Goal: Information Seeking & Learning: Learn about a topic

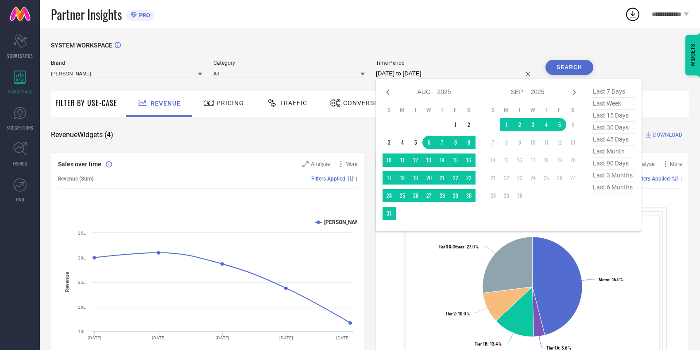
select select "7"
select select "2025"
select select "8"
select select "2025"
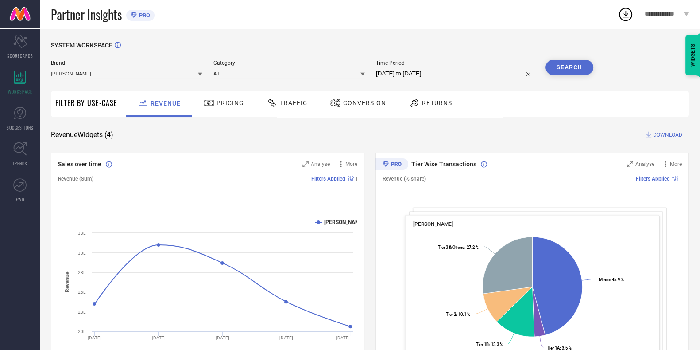
select select "7"
select select "2025"
select select "8"
select select "2025"
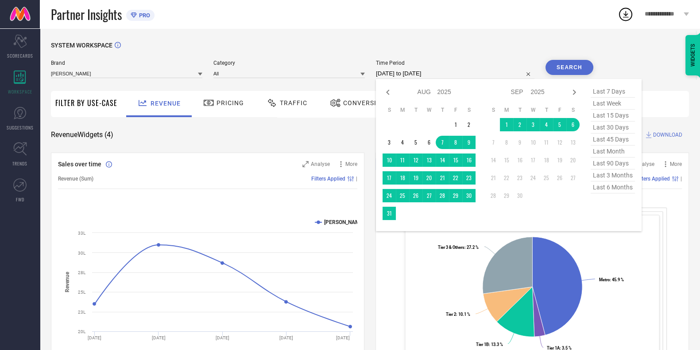
click at [454, 72] on input "[DATE] to [DATE]" at bounding box center [455, 73] width 159 height 11
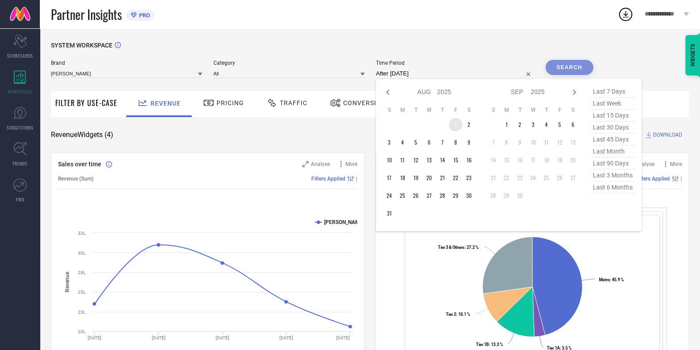
click at [458, 124] on td "1" at bounding box center [455, 124] width 13 height 13
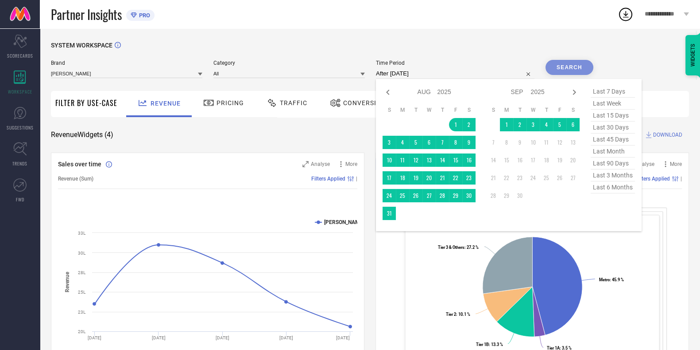
click at [399, 213] on td at bounding box center [402, 212] width 13 height 13
type input "[DATE] to [DATE]"
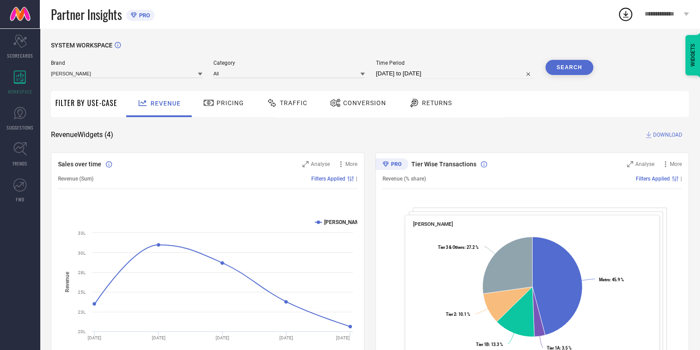
click at [567, 65] on button "Search" at bounding box center [570, 67] width 48 height 15
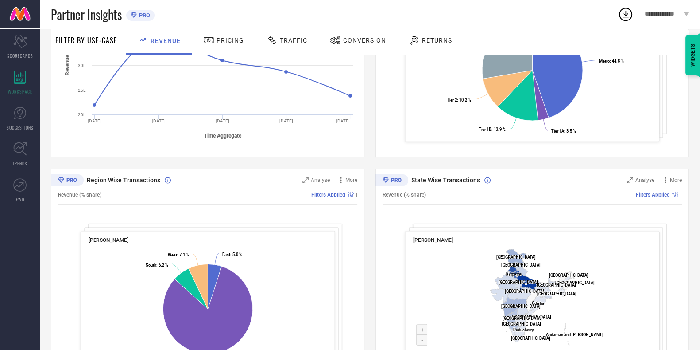
scroll to position [270, 0]
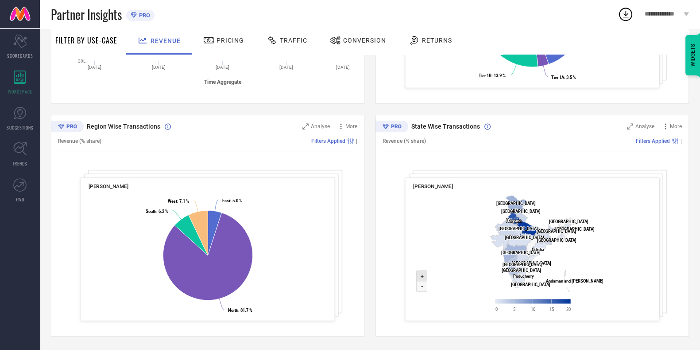
click at [419, 276] on icon at bounding box center [422, 275] width 11 height 11
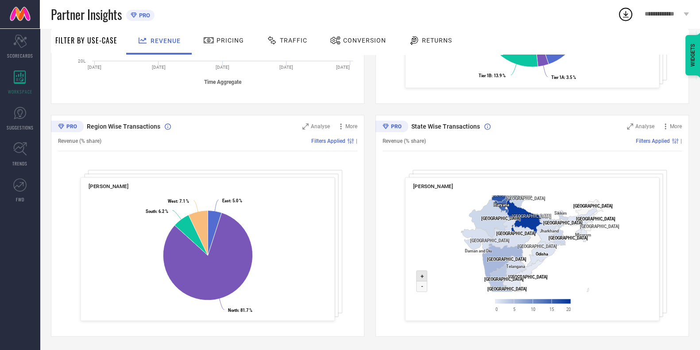
click at [419, 276] on icon at bounding box center [422, 275] width 11 height 11
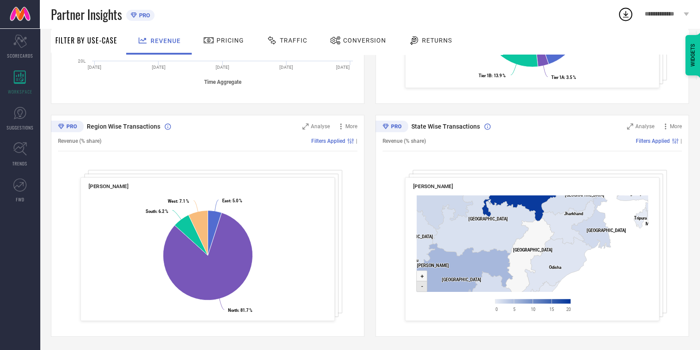
click at [420, 289] on icon at bounding box center [422, 286] width 11 height 11
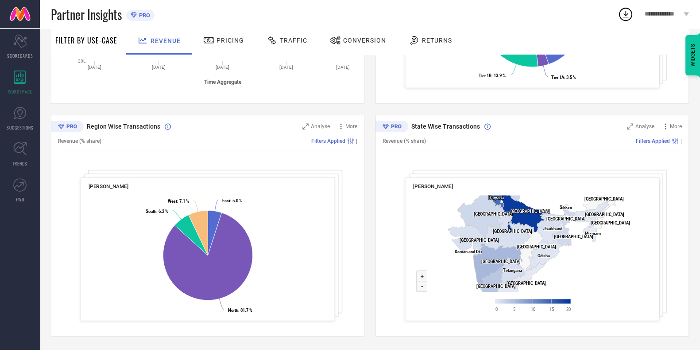
click at [663, 144] on div "Revenue (% share) Filters Applied |" at bounding box center [532, 141] width 299 height 20
click at [663, 144] on span "Filters Applied" at bounding box center [653, 141] width 34 height 6
click at [647, 125] on span "Analyse" at bounding box center [645, 126] width 19 height 6
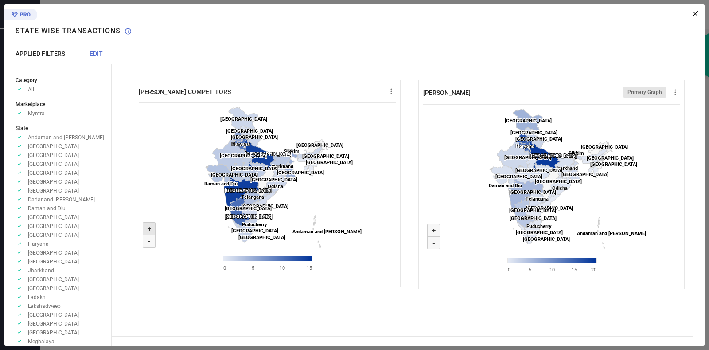
click at [145, 231] on icon at bounding box center [149, 228] width 12 height 12
click at [151, 225] on text "+" at bounding box center [150, 229] width 4 height 8
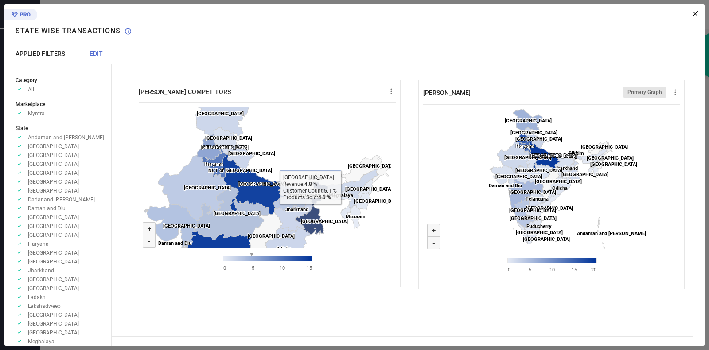
drag, startPoint x: 237, startPoint y: 157, endPoint x: 310, endPoint y: 211, distance: 90.6
click at [310, 211] on icon "Created with Highcharts 9.3.3 Zoom in + Zoom out - Andhra Pradesh ​ Andhra Prad…" at bounding box center [267, 191] width 257 height 177
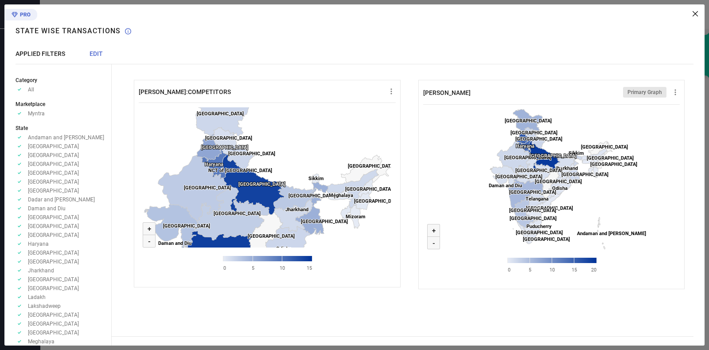
click at [695, 12] on icon at bounding box center [694, 13] width 5 height 5
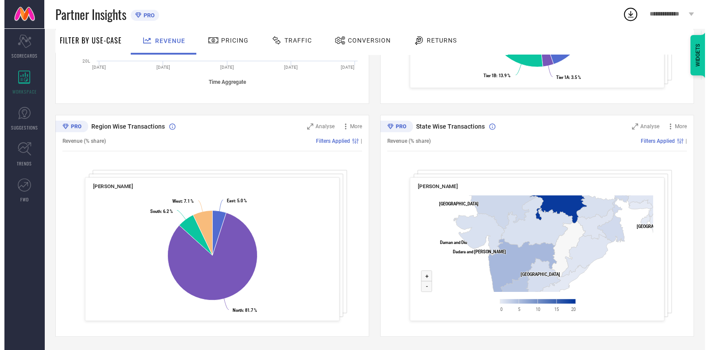
scroll to position [0, 0]
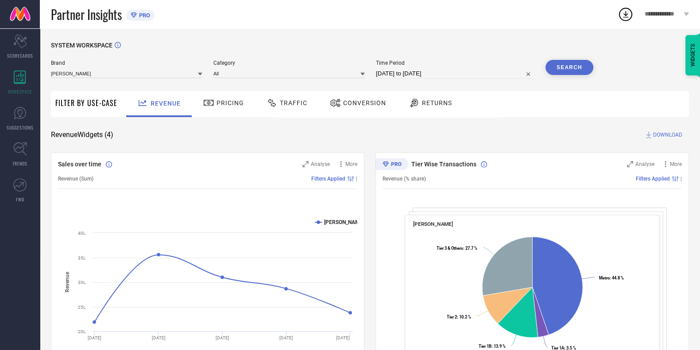
select select "7"
select select "2025"
select select "8"
select select "2025"
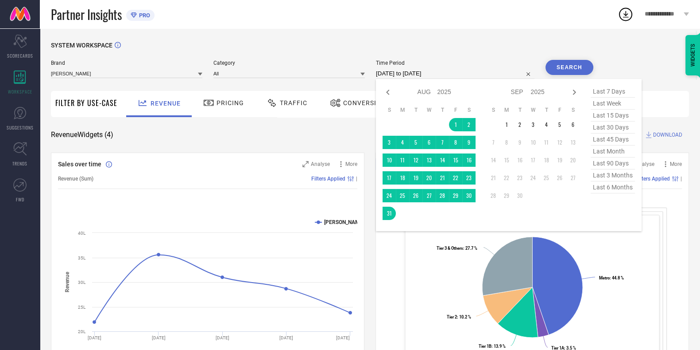
click at [415, 74] on input "[DATE] to [DATE]" at bounding box center [455, 73] width 159 height 11
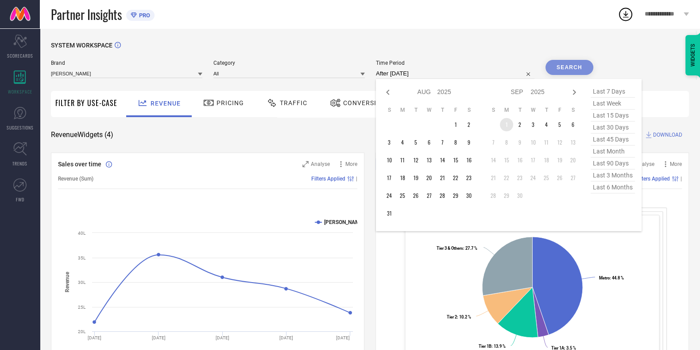
click at [511, 123] on td "1" at bounding box center [506, 124] width 13 height 13
type input "[DATE] to [DATE]"
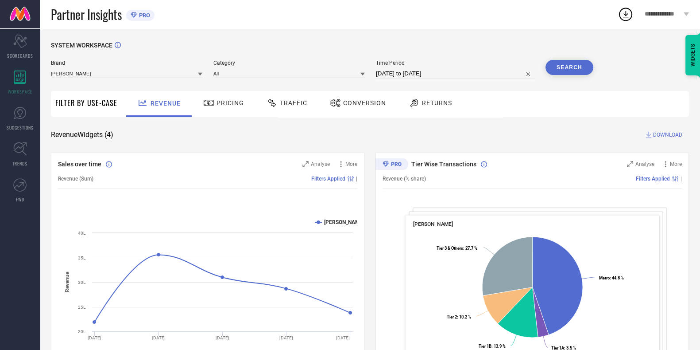
click at [568, 72] on button "Search" at bounding box center [570, 67] width 48 height 15
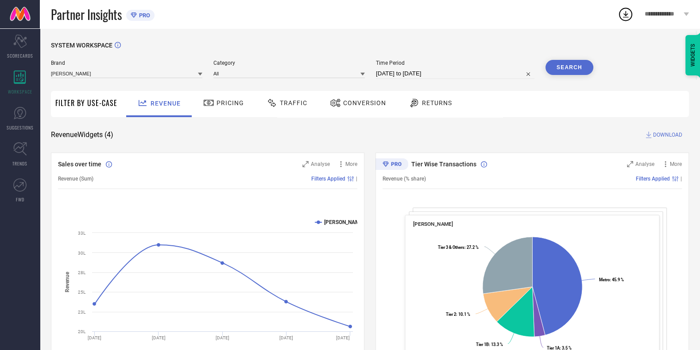
select select "7"
select select "2025"
select select "8"
select select "2025"
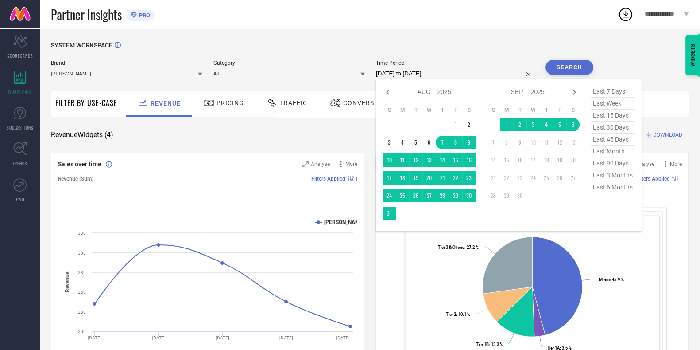
click at [414, 73] on input "[DATE] to [DATE]" at bounding box center [455, 73] width 159 height 11
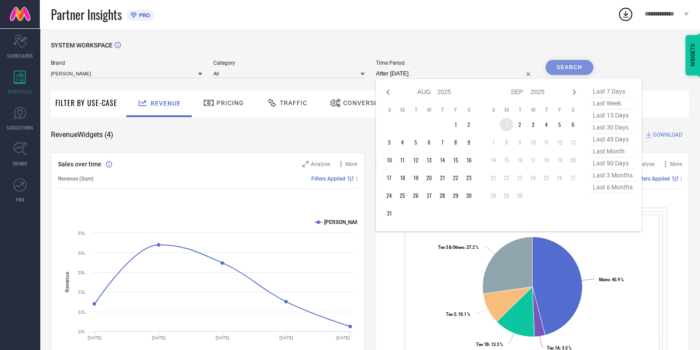
click at [504, 125] on td "1" at bounding box center [506, 124] width 13 height 13
type input "[DATE] to [DATE]"
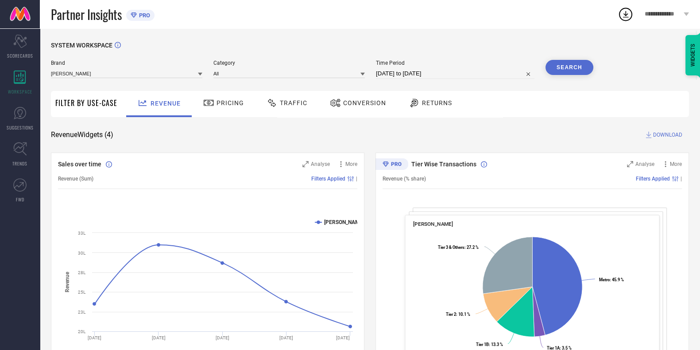
click at [563, 64] on button "Search" at bounding box center [570, 67] width 48 height 15
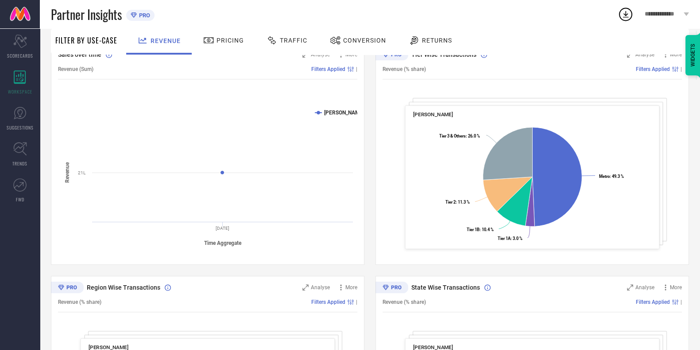
scroll to position [270, 0]
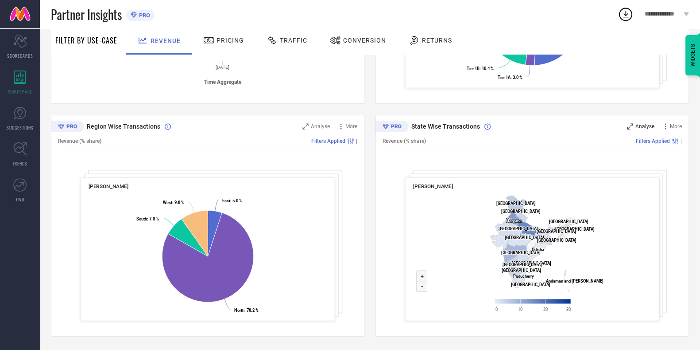
click at [645, 125] on span "Analyse" at bounding box center [645, 126] width 19 height 6
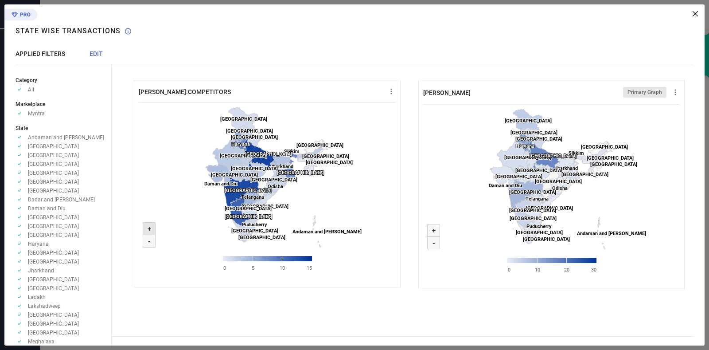
click at [148, 229] on text "+" at bounding box center [150, 229] width 4 height 8
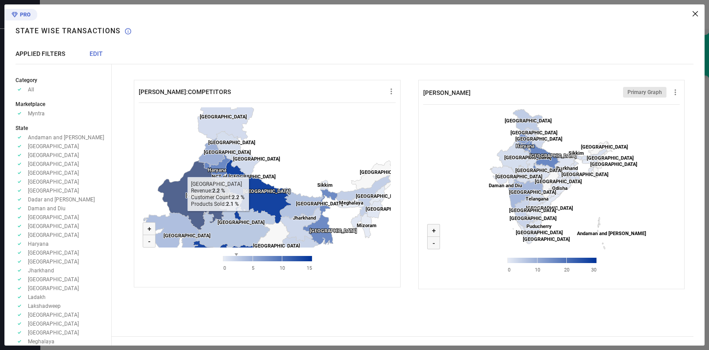
drag, startPoint x: 198, startPoint y: 154, endPoint x: 206, endPoint y: 217, distance: 63.8
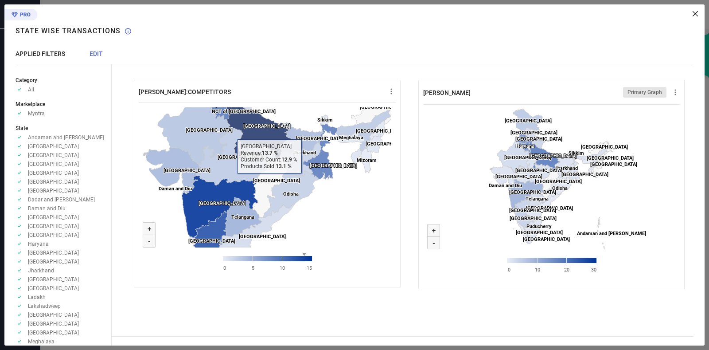
drag, startPoint x: 273, startPoint y: 200, endPoint x: 283, endPoint y: 124, distance: 76.8
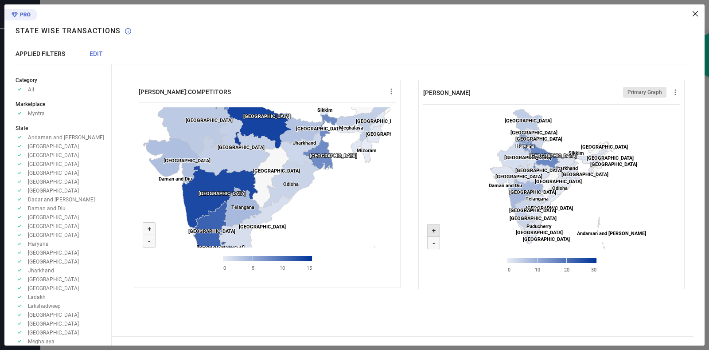
click at [436, 225] on icon at bounding box center [433, 230] width 12 height 12
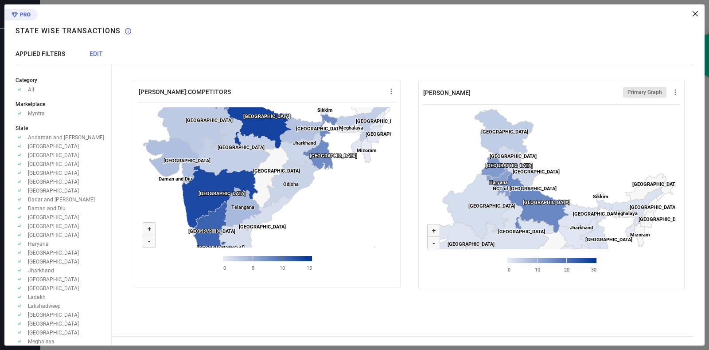
drag, startPoint x: 618, startPoint y: 173, endPoint x: 619, endPoint y: 245, distance: 71.3
click at [619, 245] on rect at bounding box center [551, 193] width 257 height 177
click at [433, 233] on text "+" at bounding box center [434, 230] width 4 height 8
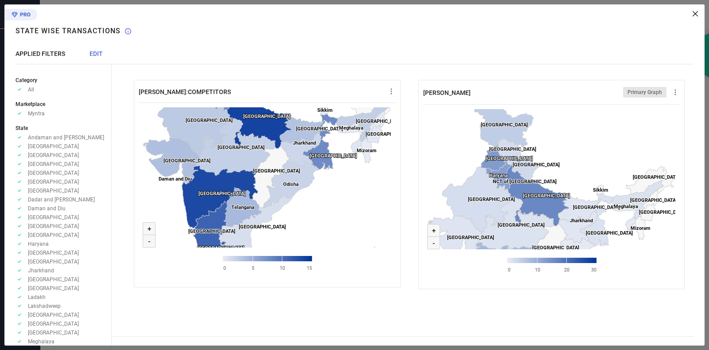
click at [695, 12] on icon at bounding box center [694, 13] width 5 height 5
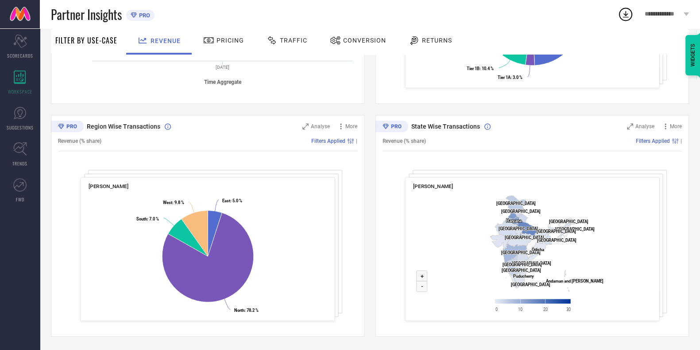
scroll to position [0, 0]
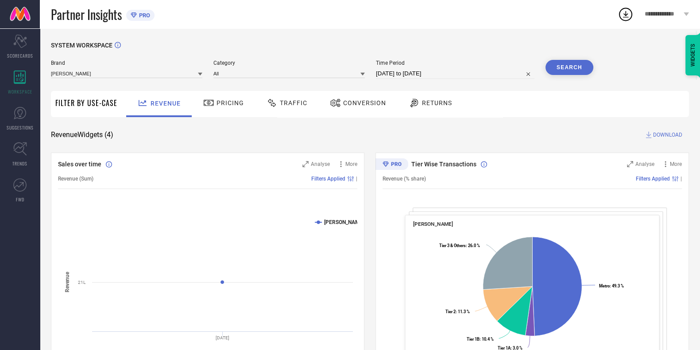
select select "8"
select select "2025"
select select "9"
select select "2025"
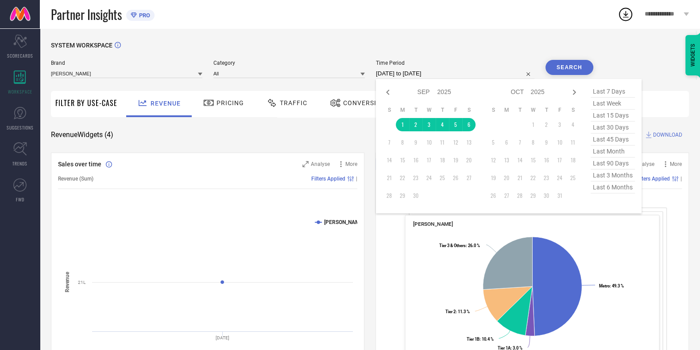
click at [393, 74] on input "[DATE] to [DATE]" at bounding box center [455, 73] width 159 height 11
click at [393, 95] on icon at bounding box center [388, 92] width 11 height 11
select select "7"
select select "2025"
select select "8"
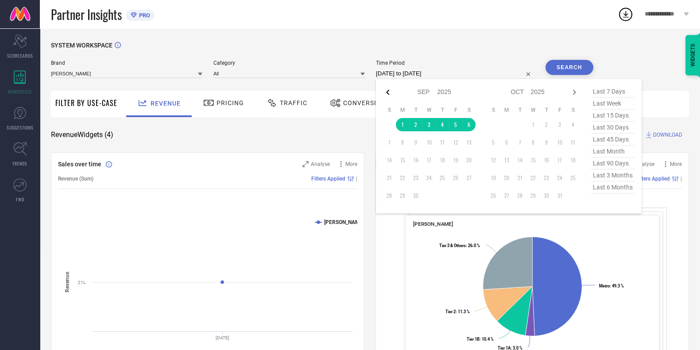
select select "2025"
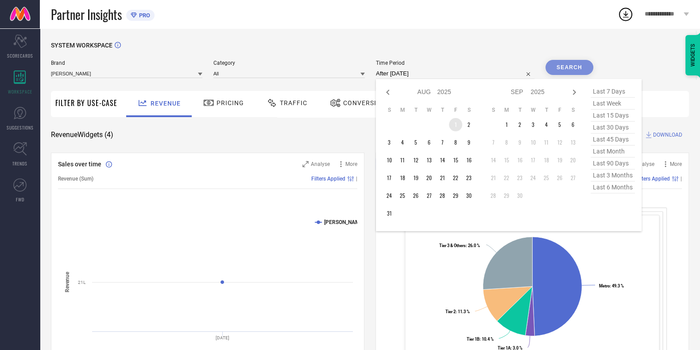
click at [457, 123] on td "1" at bounding box center [455, 124] width 13 height 13
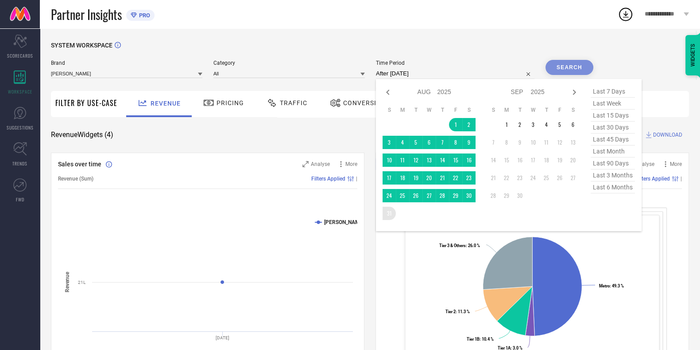
type input "[DATE] to [DATE]"
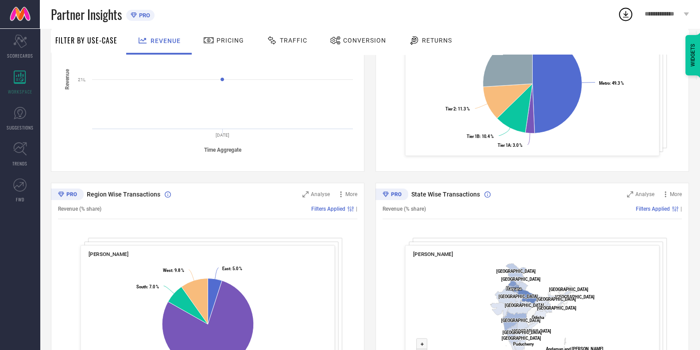
scroll to position [270, 0]
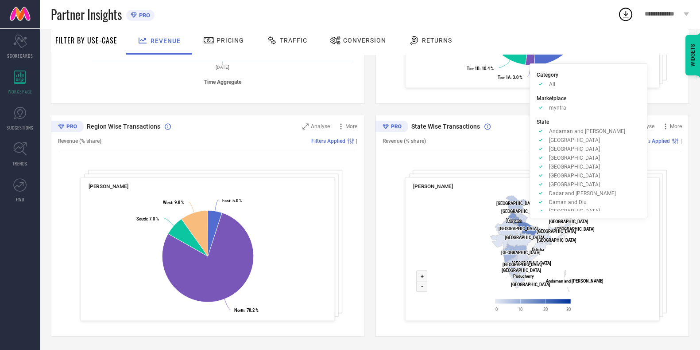
click at [658, 141] on span "Filters Applied" at bounding box center [653, 141] width 34 height 6
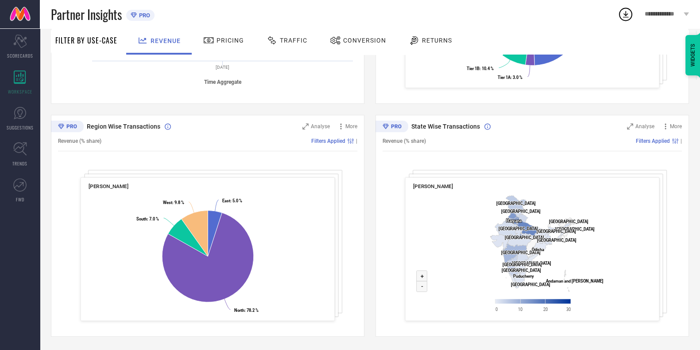
click at [658, 141] on span "Filters Applied" at bounding box center [653, 141] width 34 height 6
click at [641, 126] on span "Analyse" at bounding box center [645, 126] width 19 height 6
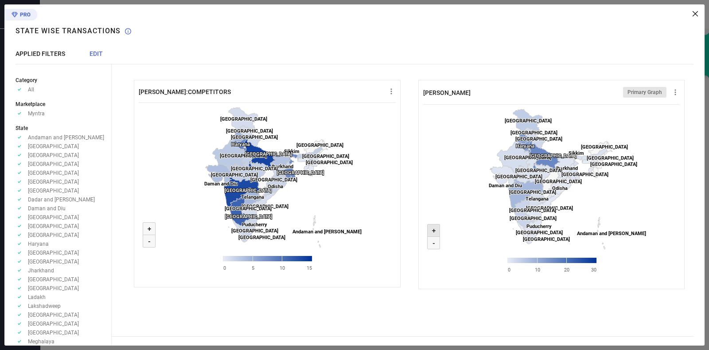
click at [437, 229] on icon at bounding box center [433, 230] width 12 height 12
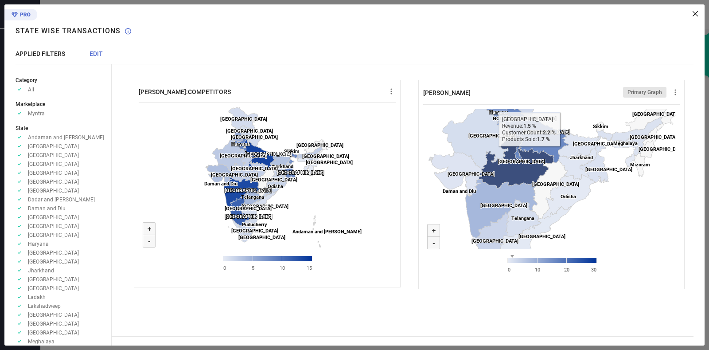
click at [529, 153] on icon at bounding box center [515, 161] width 75 height 53
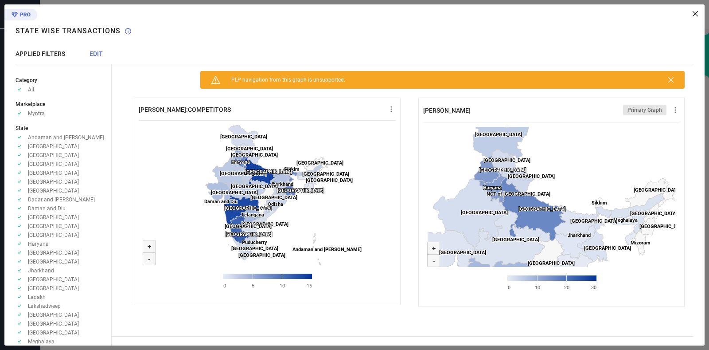
drag, startPoint x: 566, startPoint y: 236, endPoint x: 567, endPoint y: 334, distance: 97.5
click at [567, 334] on div "[PERSON_NAME]:COMPETITORS Created with Highcharts 9.3.3 Zoom in + Zoom out - [G…" at bounding box center [409, 212] width 568 height 247
click at [694, 16] on icon at bounding box center [694, 13] width 5 height 5
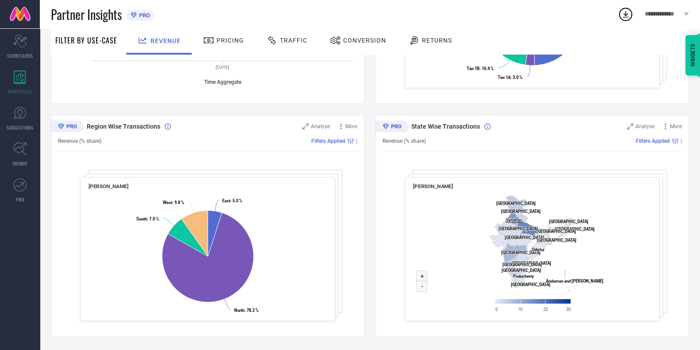
scroll to position [0, 0]
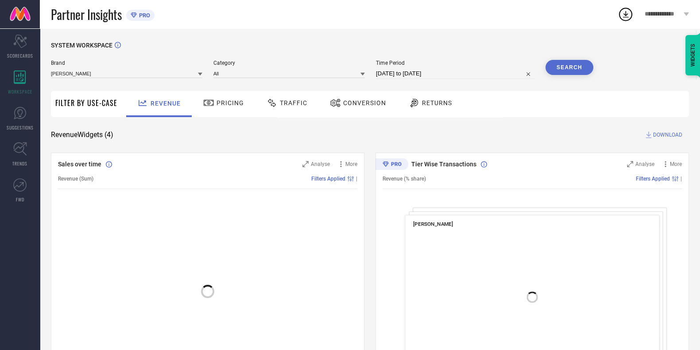
click at [415, 73] on input "[DATE] to [DATE]" at bounding box center [455, 73] width 159 height 11
select select "7"
select select "2025"
select select "8"
select select "2025"
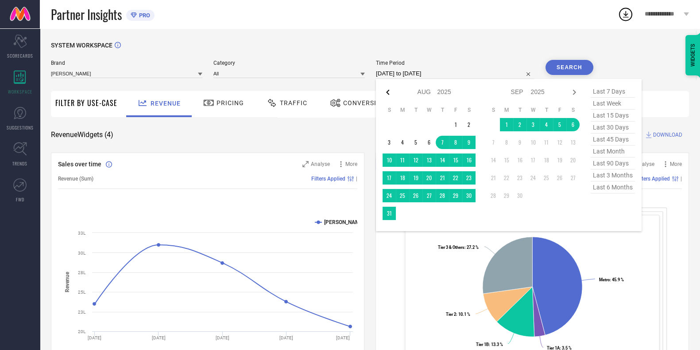
click at [393, 91] on icon at bounding box center [388, 92] width 11 height 11
select select "6"
select select "2025"
select select "7"
select select "2025"
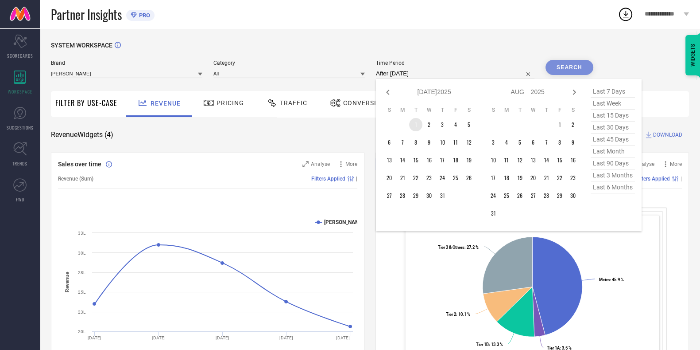
click at [420, 121] on td "1" at bounding box center [415, 124] width 13 height 13
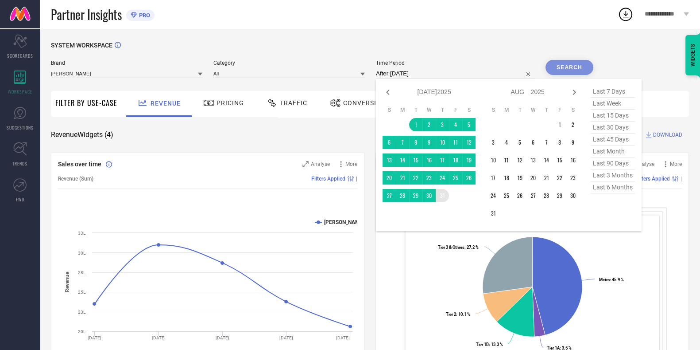
type input "01-07-2025 to 31-07-2025"
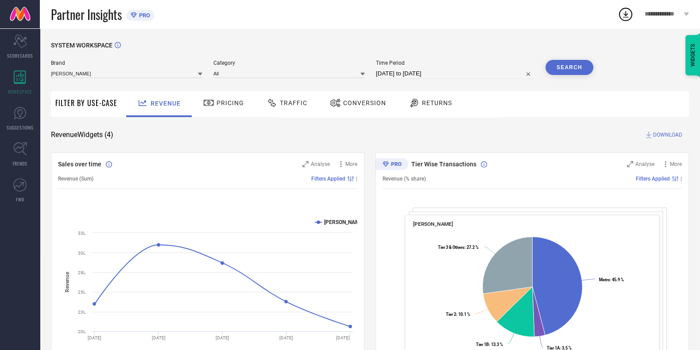
click at [561, 72] on button "Search" at bounding box center [570, 67] width 48 height 15
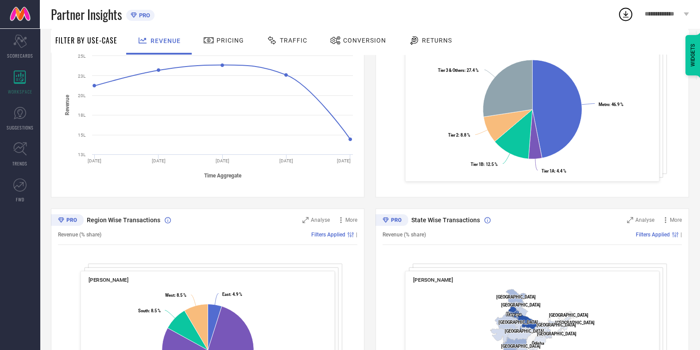
scroll to position [178, 0]
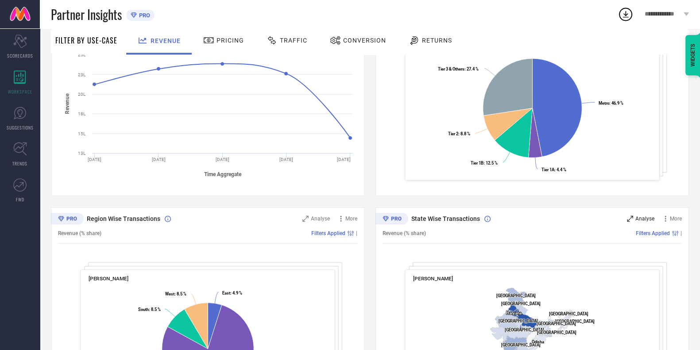
click at [641, 216] on span "Analyse" at bounding box center [645, 218] width 19 height 6
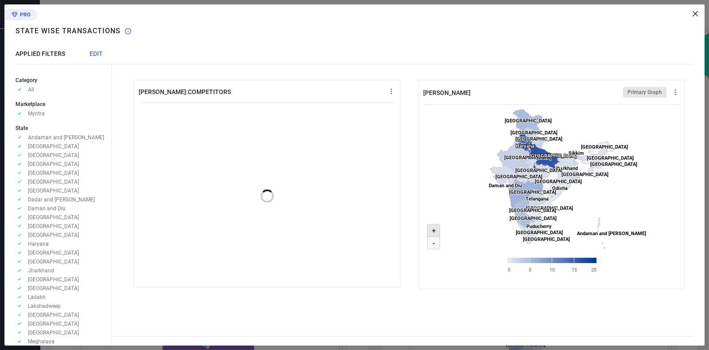
click at [433, 227] on text "+" at bounding box center [434, 230] width 4 height 8
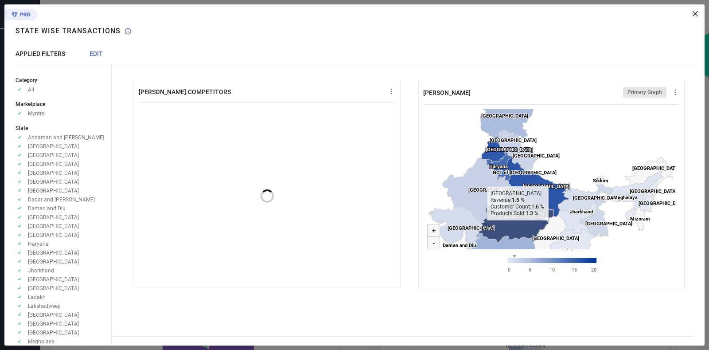
drag, startPoint x: 518, startPoint y: 180, endPoint x: 518, endPoint y: 240, distance: 59.8
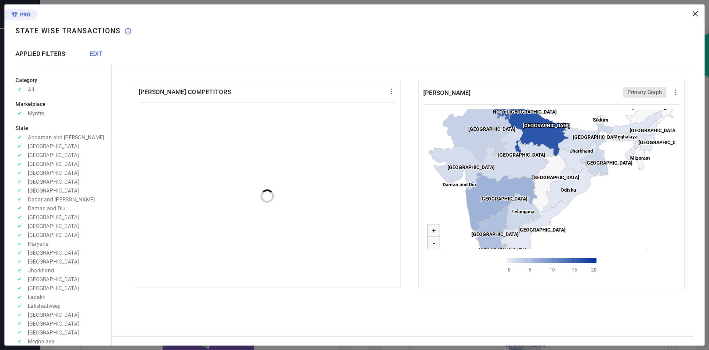
drag, startPoint x: 564, startPoint y: 171, endPoint x: 548, endPoint y: 101, distance: 71.6
click at [548, 101] on div "LAKSHITA Primary Graph Created with Highcharts 9.3.3 Zoom in + Zoom out - Andhr…" at bounding box center [551, 184] width 267 height 209
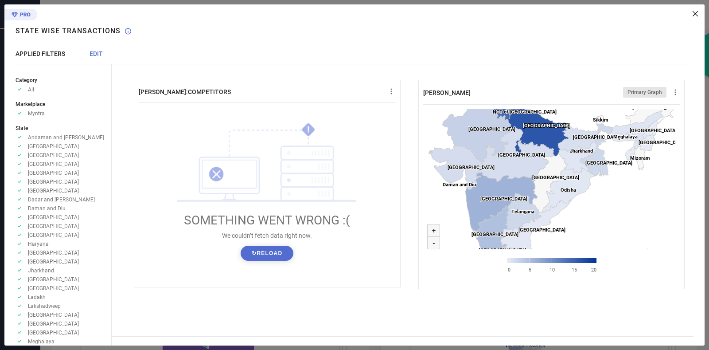
click at [701, 14] on div "LAKSHITA:COMPETITORS ! SOMETHING WENT WRONG :( We couldn’t fetch data right now…" at bounding box center [408, 174] width 593 height 341
click at [695, 14] on icon at bounding box center [694, 13] width 5 height 5
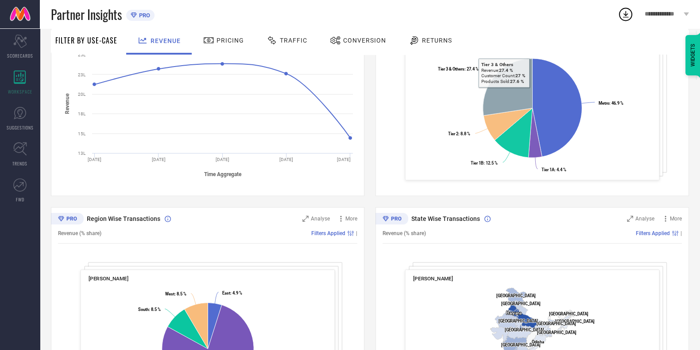
scroll to position [0, 0]
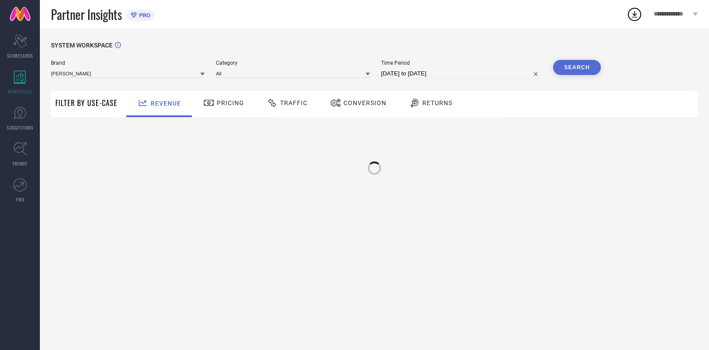
select select "7"
select select "2025"
select select "8"
select select "2025"
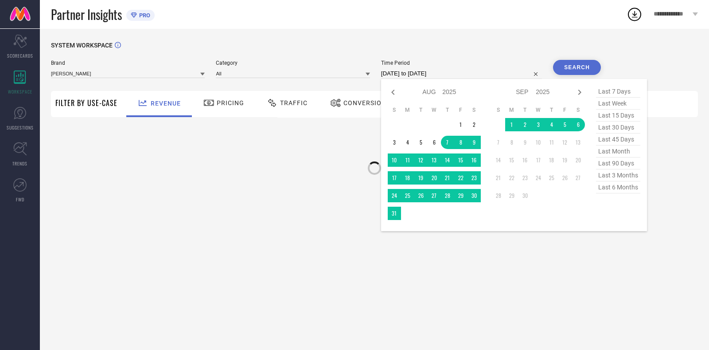
click at [408, 69] on input "[DATE] to [DATE]" at bounding box center [461, 73] width 161 height 11
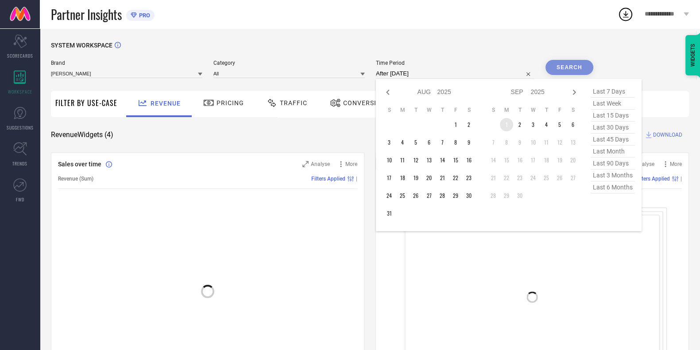
click at [511, 118] on table "S M T W T F S 1 2 3 4 5 6 7 8 9 10 11 12 13 14 15 16 17 18 19 20 21 22 23 24 25…" at bounding box center [533, 154] width 93 height 105
type input "[DATE] to [DATE]"
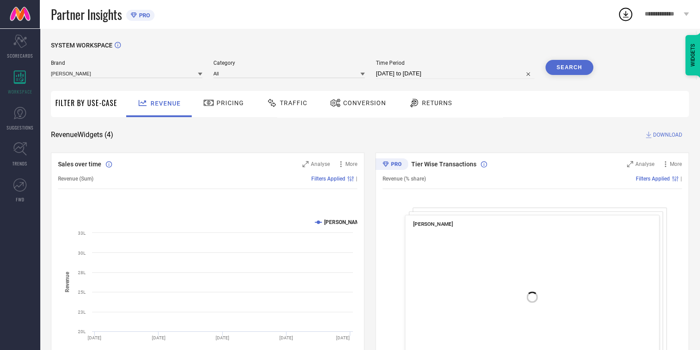
click at [569, 70] on button "Search" at bounding box center [570, 67] width 48 height 15
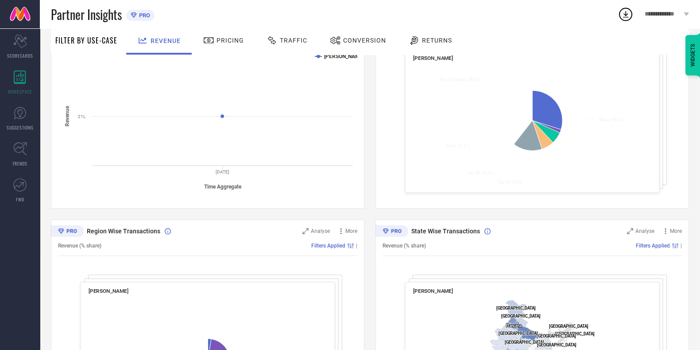
scroll to position [270, 0]
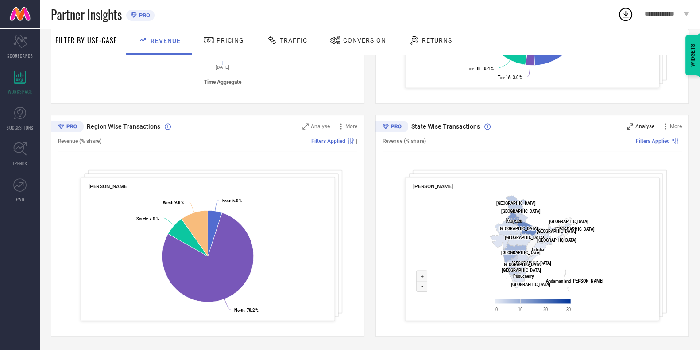
click at [644, 124] on span "Analyse" at bounding box center [645, 126] width 19 height 6
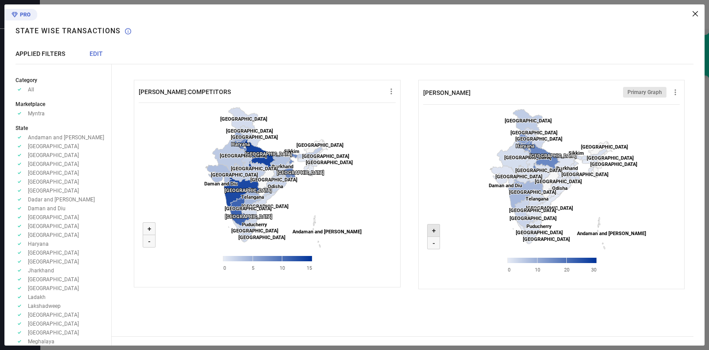
click at [434, 231] on text "+" at bounding box center [434, 230] width 4 height 8
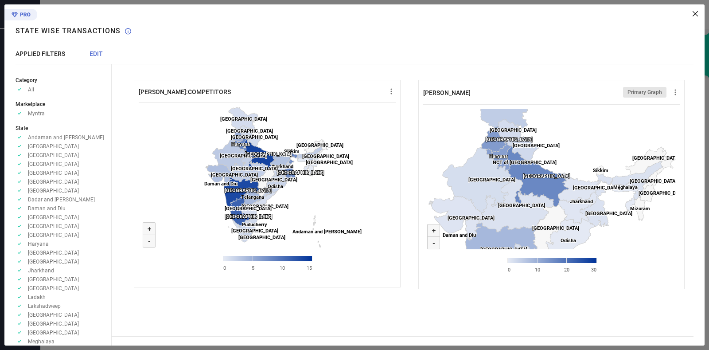
drag, startPoint x: 594, startPoint y: 197, endPoint x: 593, endPoint y: 245, distance: 47.4
click at [593, 245] on rect at bounding box center [551, 193] width 257 height 177
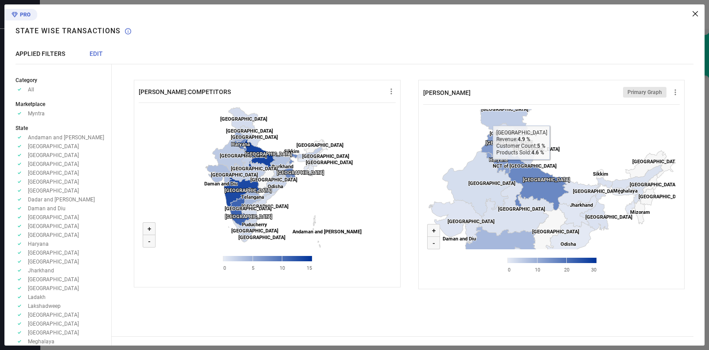
click at [556, 133] on rect at bounding box center [551, 193] width 257 height 177
click at [696, 16] on icon at bounding box center [694, 13] width 5 height 5
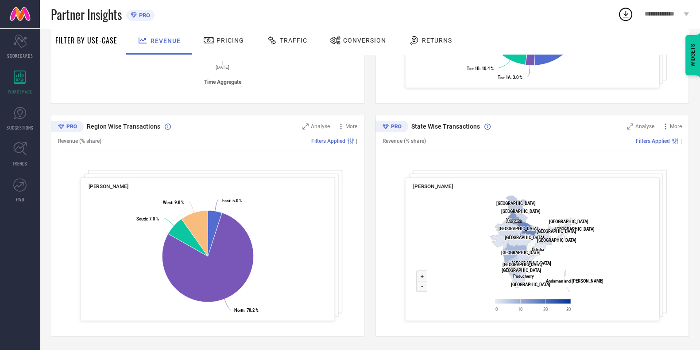
click at [369, 200] on div "Sales over time Analyse More Revenue (Sum) Filters Applied | Created with Highc…" at bounding box center [370, 109] width 638 height 454
click at [294, 36] on div "Traffic" at bounding box center [286, 40] width 45 height 15
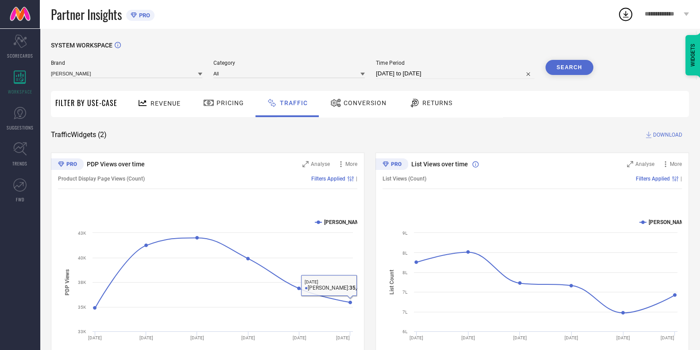
scroll to position [38, 0]
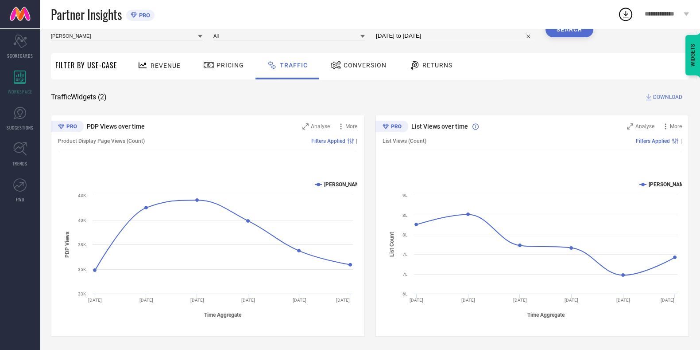
select select "8"
select select "2025"
select select "9"
select select "2025"
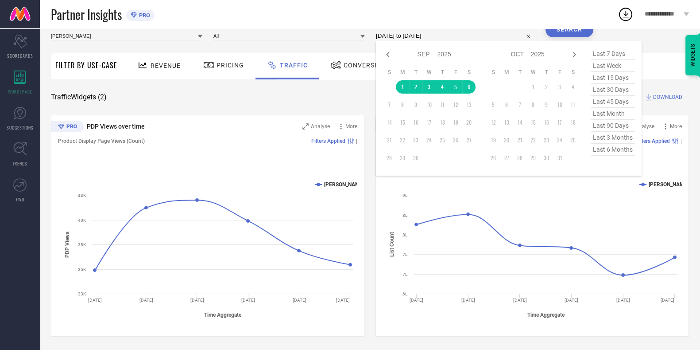
click at [390, 36] on input "[DATE] to [DATE]" at bounding box center [455, 36] width 159 height 11
click at [390, 58] on icon at bounding box center [388, 54] width 11 height 11
select select "7"
select select "2025"
select select "8"
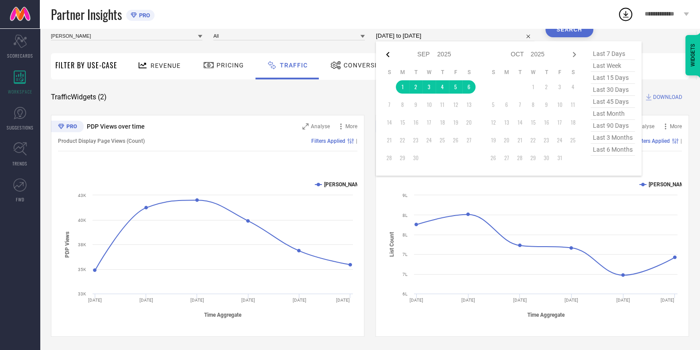
select select "2025"
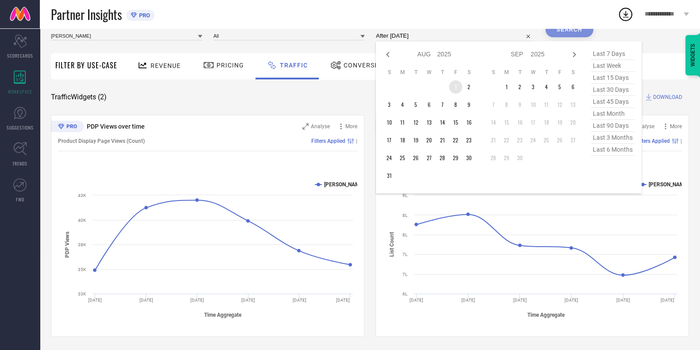
click at [460, 87] on td "1" at bounding box center [455, 86] width 13 height 13
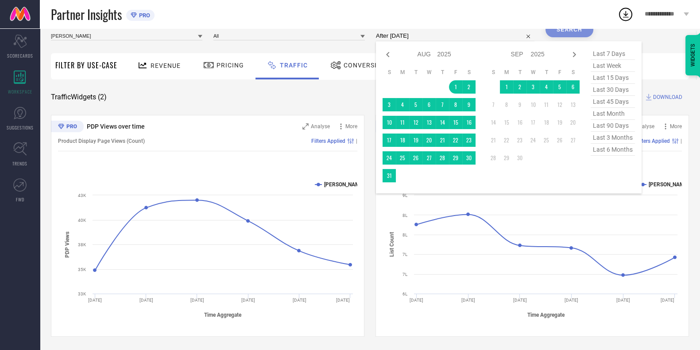
type input "[DATE] to [DATE]"
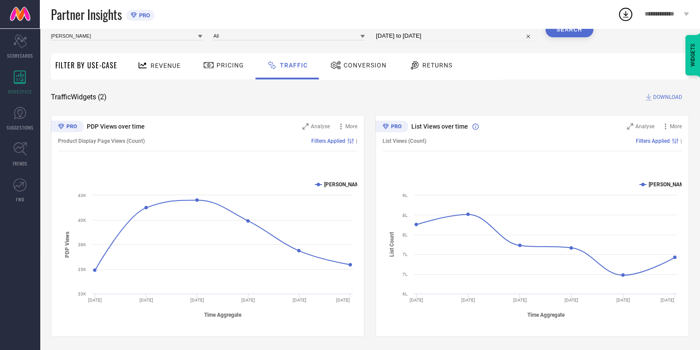
click at [577, 32] on button "Search" at bounding box center [570, 29] width 48 height 15
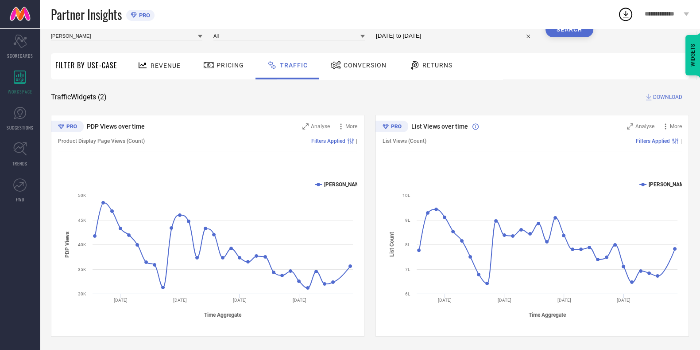
select select "7"
select select "2025"
select select "8"
select select "2025"
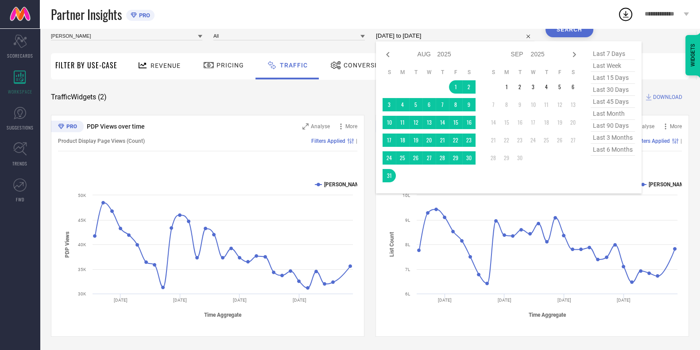
click at [416, 37] on input "[DATE] to [DATE]" at bounding box center [455, 36] width 159 height 11
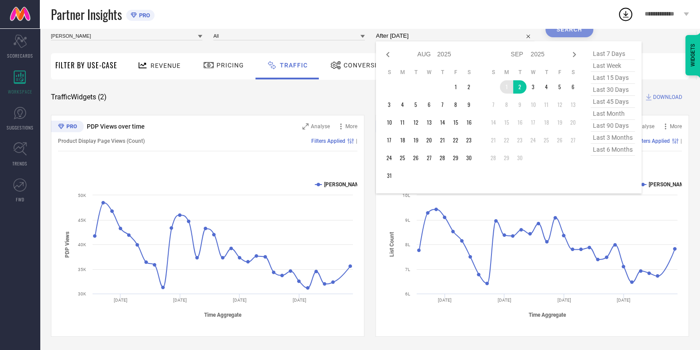
drag, startPoint x: 516, startPoint y: 87, endPoint x: 512, endPoint y: 87, distance: 4.5
click at [512, 87] on tr "1 2 3 4 5 6" at bounding box center [533, 86] width 93 height 13
type input "01-09-2025 to 02-09-2025"
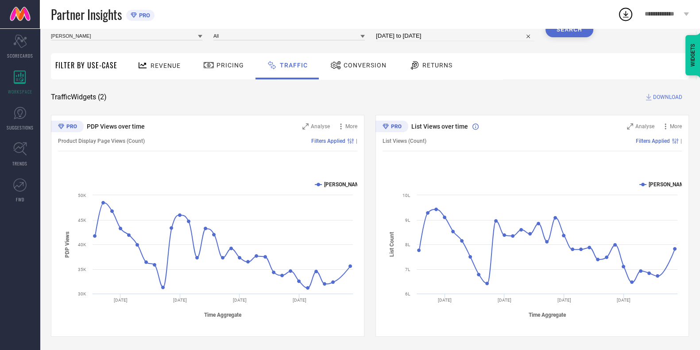
select select "8"
select select "2025"
select select "9"
select select "2025"
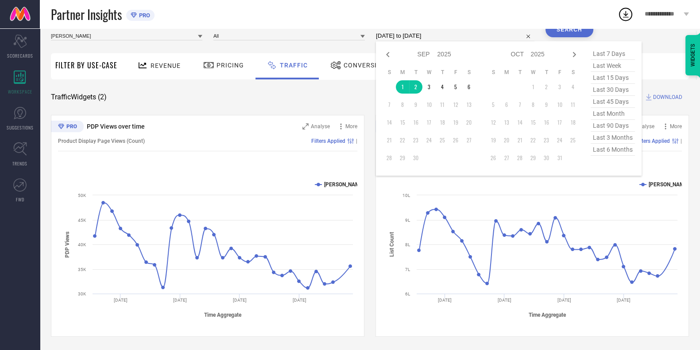
click at [403, 38] on input "01-09-2025 to 02-09-2025" at bounding box center [455, 36] width 159 height 11
click at [385, 50] on icon at bounding box center [388, 54] width 11 height 11
select select "7"
select select "2025"
select select "8"
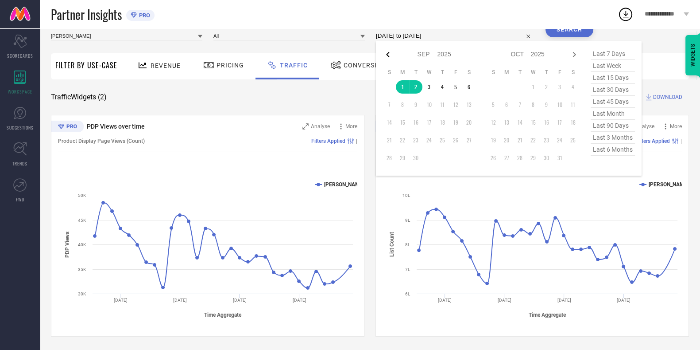
select select "2025"
click at [459, 87] on td "1" at bounding box center [455, 86] width 13 height 13
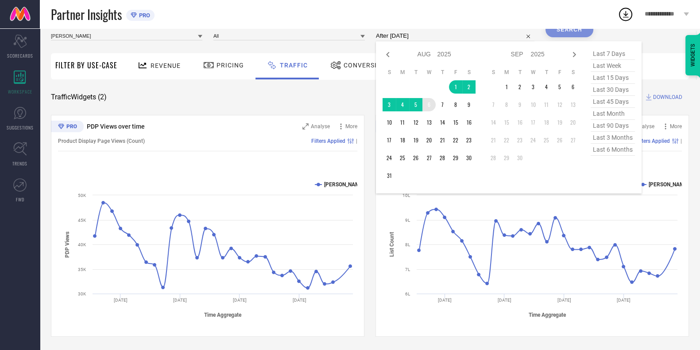
type input "01-08-2025 to 06-08-2025"
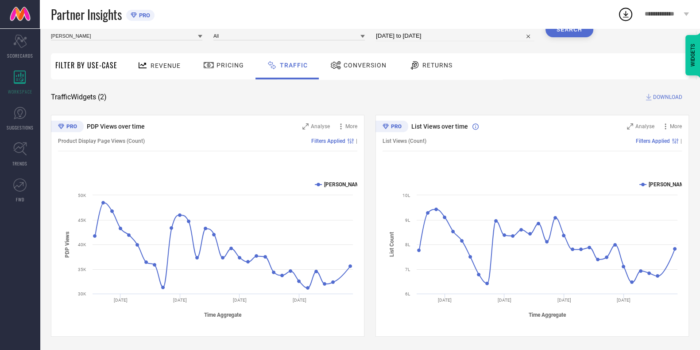
click at [571, 32] on button "Search" at bounding box center [570, 29] width 48 height 15
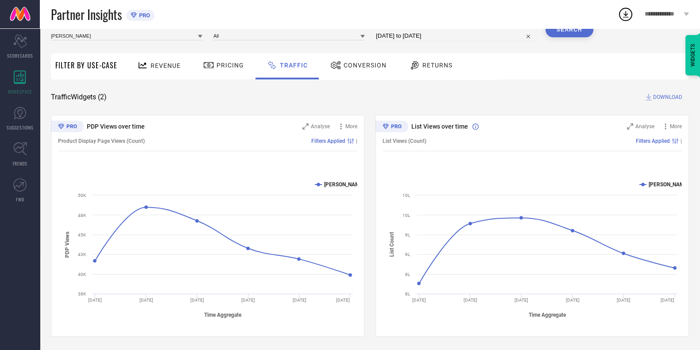
select select "7"
select select "2025"
select select "8"
select select "2025"
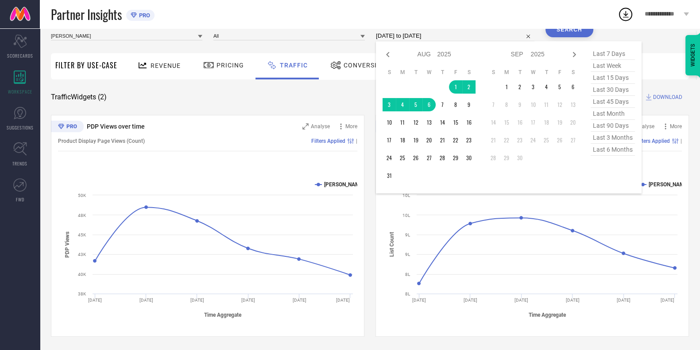
click at [435, 34] on input "01-08-2025 to 06-08-2025" at bounding box center [455, 36] width 159 height 11
click at [509, 87] on td "1" at bounding box center [506, 86] width 13 height 13
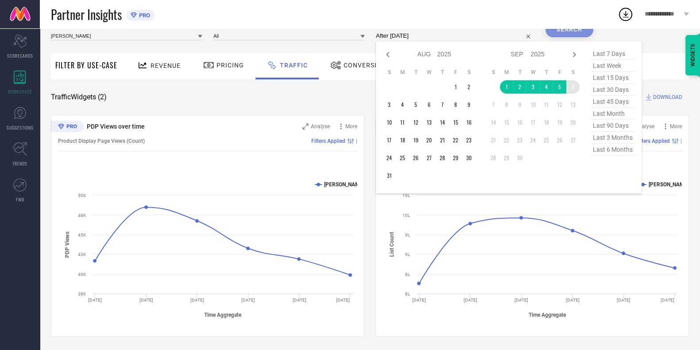
type input "[DATE] to [DATE]"
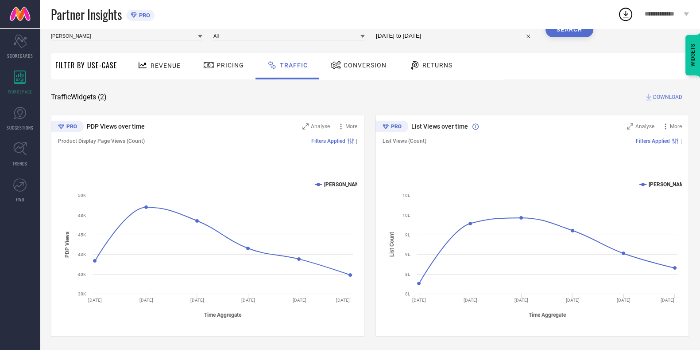
click at [572, 33] on button "Search" at bounding box center [570, 29] width 48 height 15
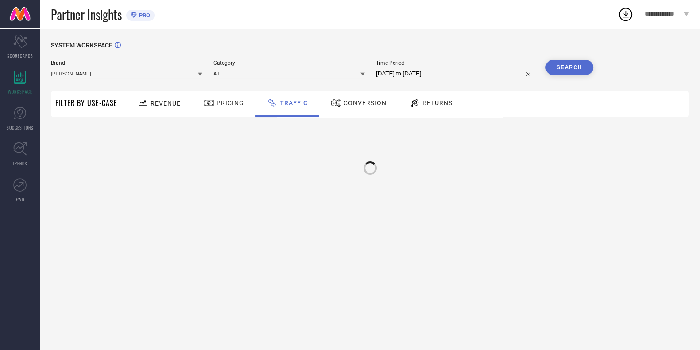
scroll to position [0, 0]
